Goal: Transaction & Acquisition: Purchase product/service

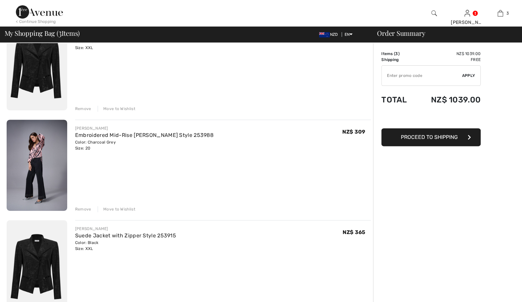
scroll to position [99, 0]
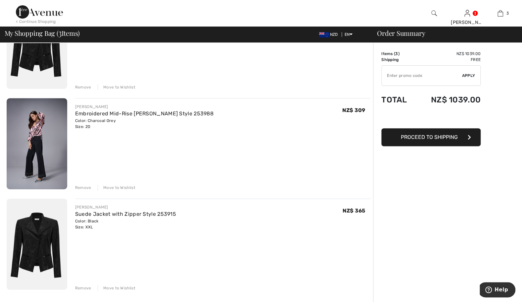
click at [84, 186] on div "Remove" at bounding box center [83, 187] width 16 height 6
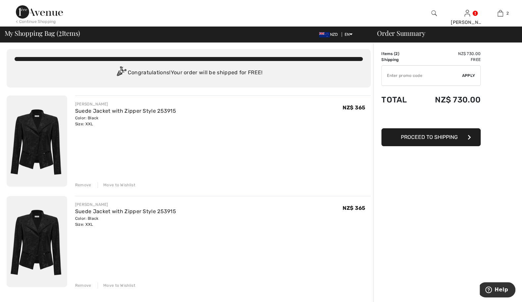
scroll to position [0, 0]
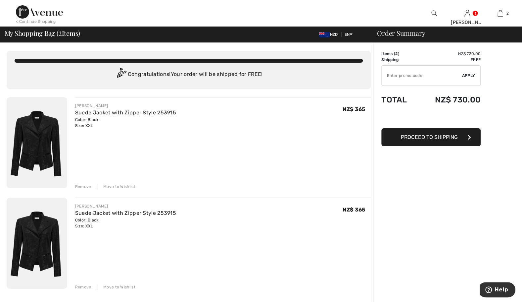
click at [79, 186] on div "Remove" at bounding box center [83, 186] width 16 height 6
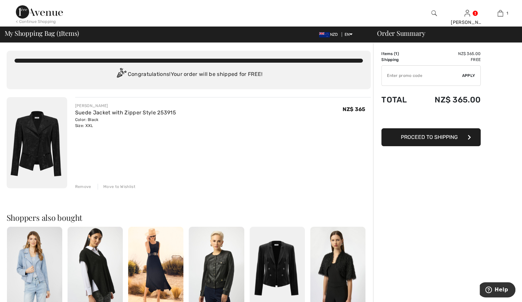
click at [45, 151] on img at bounding box center [37, 142] width 61 height 91
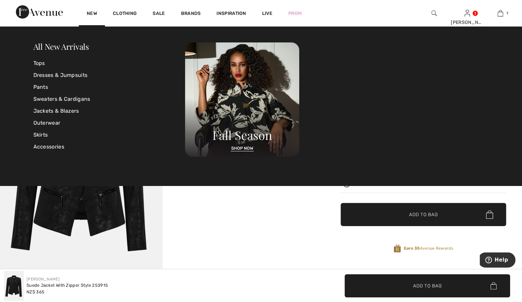
click at [93, 13] on link "New" at bounding box center [92, 14] width 10 height 7
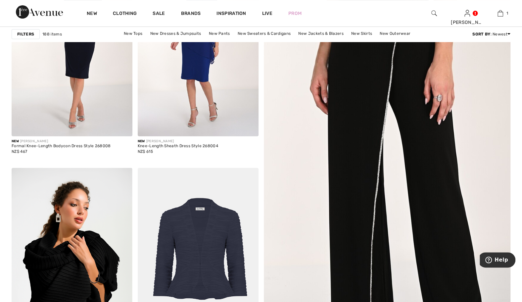
scroll to position [265, 0]
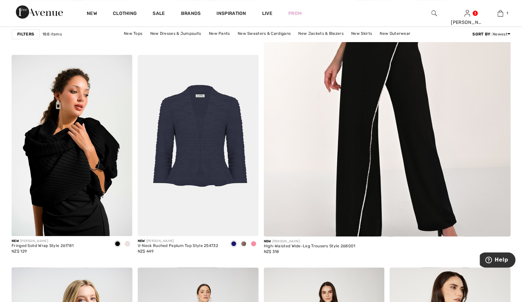
click at [182, 174] on img at bounding box center [198, 145] width 121 height 181
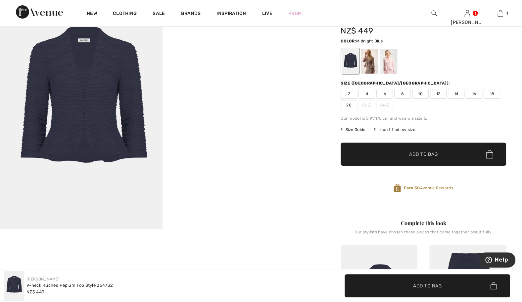
scroll to position [33, 0]
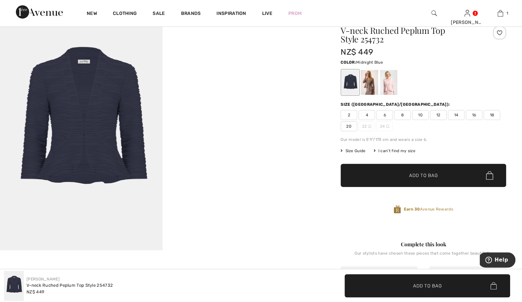
click at [492, 113] on span "18" at bounding box center [492, 115] width 17 height 10
